Goal: Task Accomplishment & Management: Manage account settings

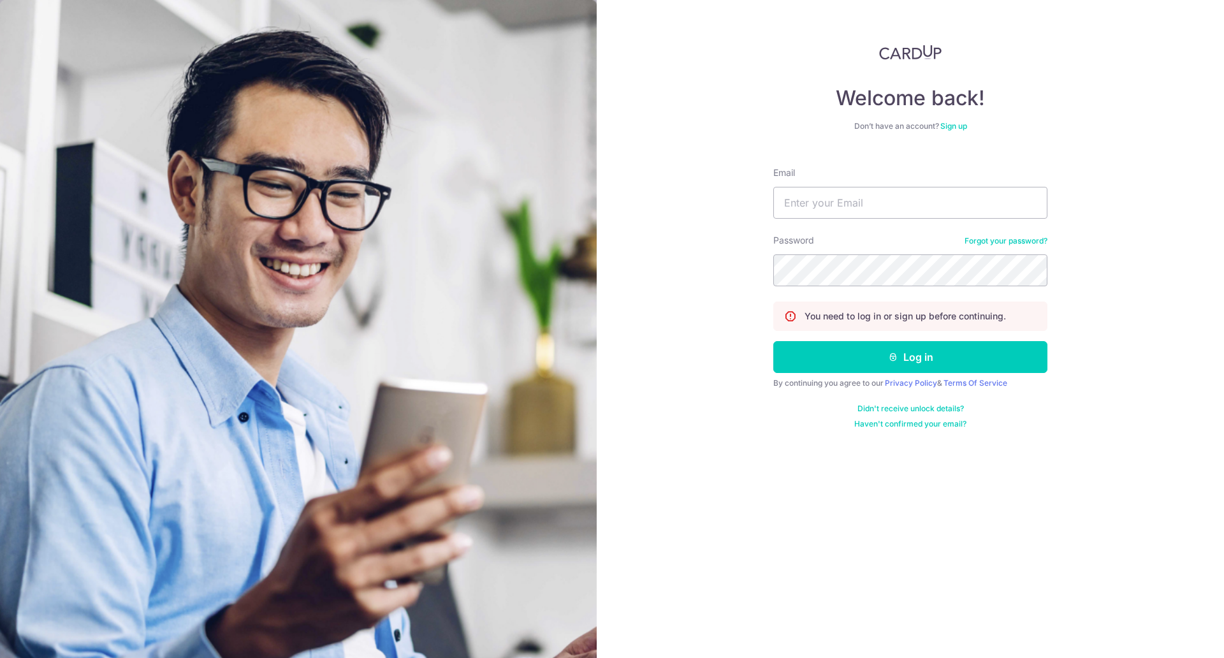
scroll to position [83, 0]
click at [853, 161] on form "Email Password Forgot your password? You need to log in or sign up before conti…" at bounding box center [910, 293] width 274 height 272
click at [849, 190] on input "Email" at bounding box center [910, 203] width 274 height 32
type input "[EMAIL_ADDRESS][DOMAIN_NAME]"
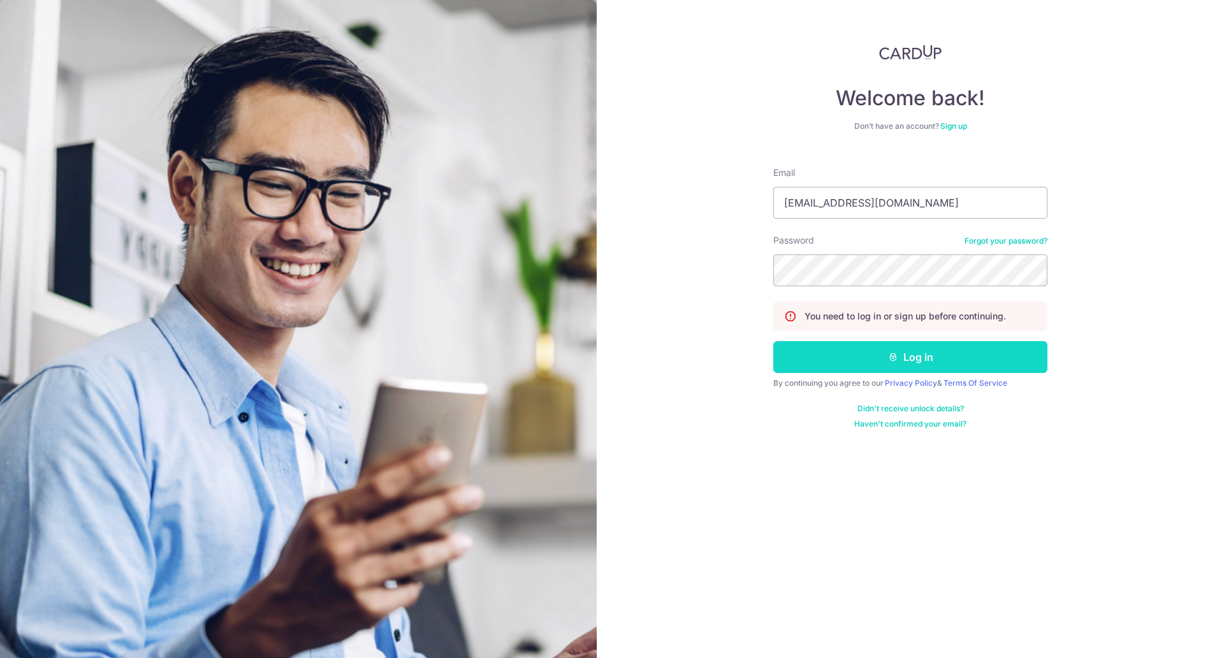
click at [864, 342] on button "Log in" at bounding box center [910, 357] width 274 height 32
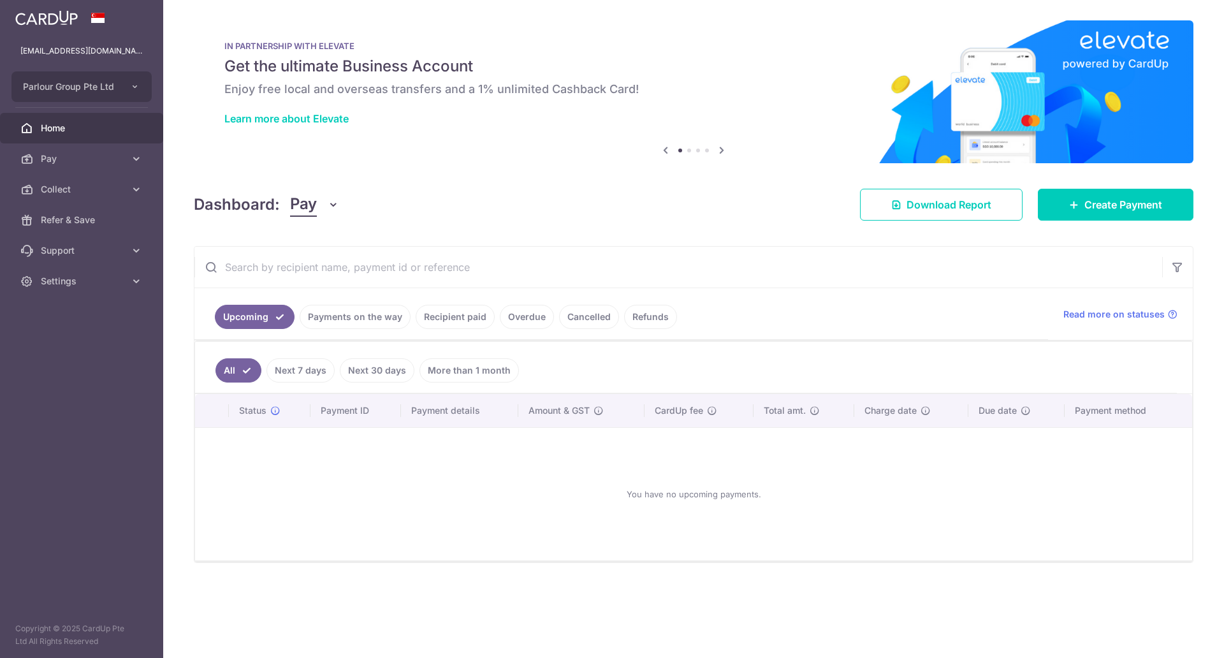
scroll to position [83, 0]
click at [405, 308] on li "Payments on the way" at bounding box center [352, 317] width 116 height 24
click at [386, 317] on link "Payments on the way" at bounding box center [355, 317] width 111 height 24
